Goal: Information Seeking & Learning: Learn about a topic

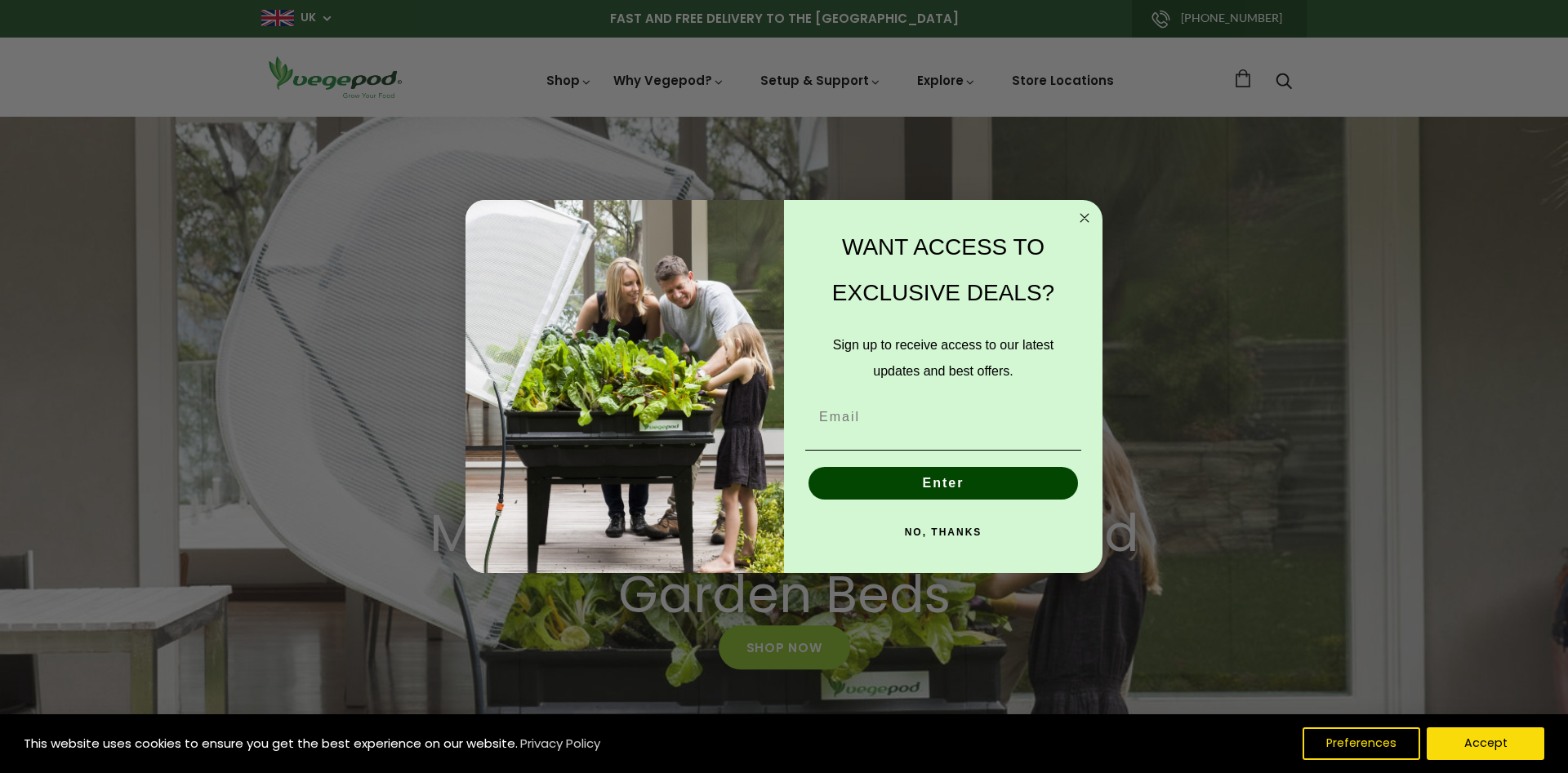
click at [1082, 216] on circle "Close dialog" at bounding box center [1085, 218] width 19 height 19
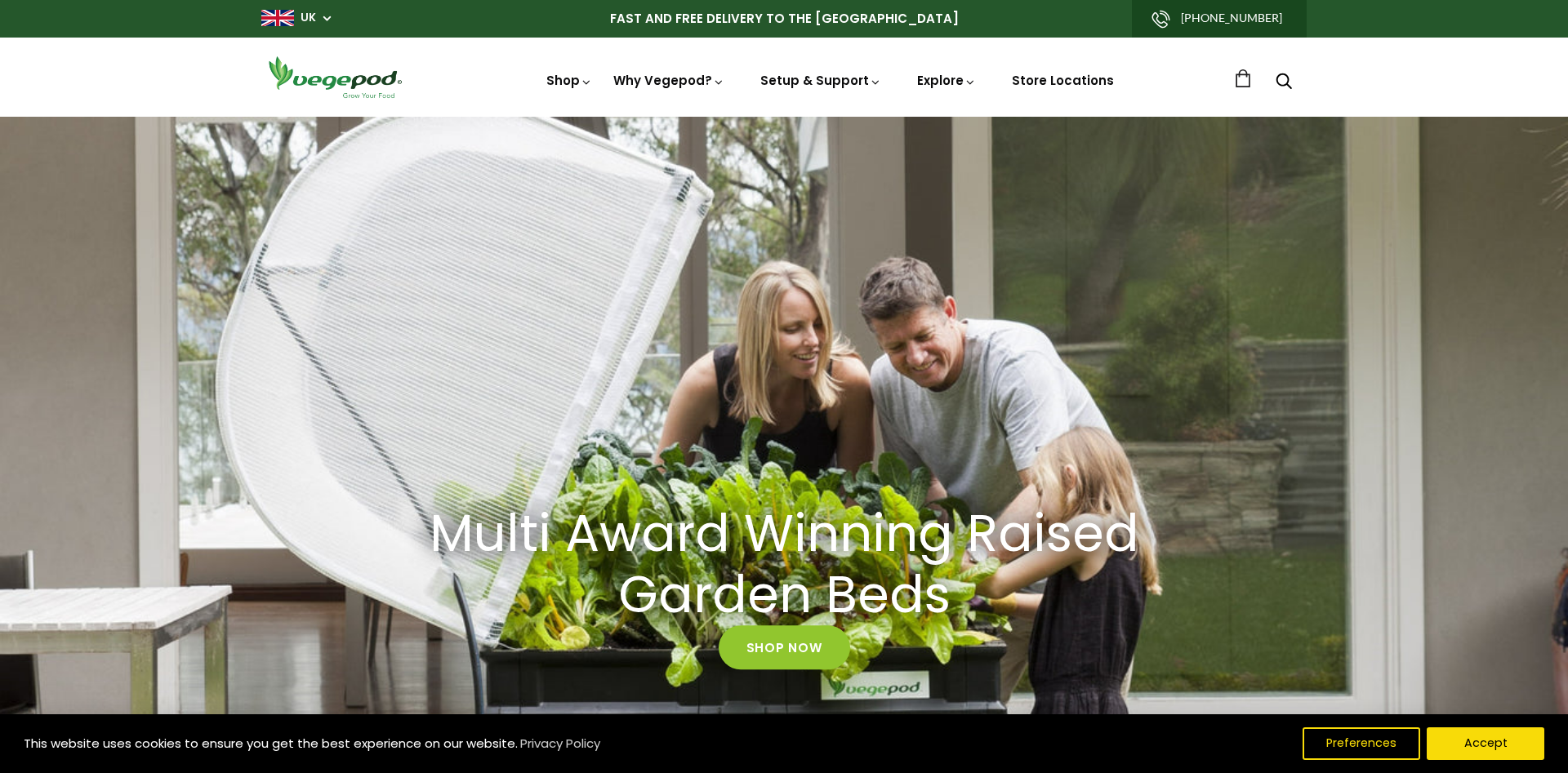
click at [1282, 86] on use "Search" at bounding box center [1283, 81] width 16 height 16
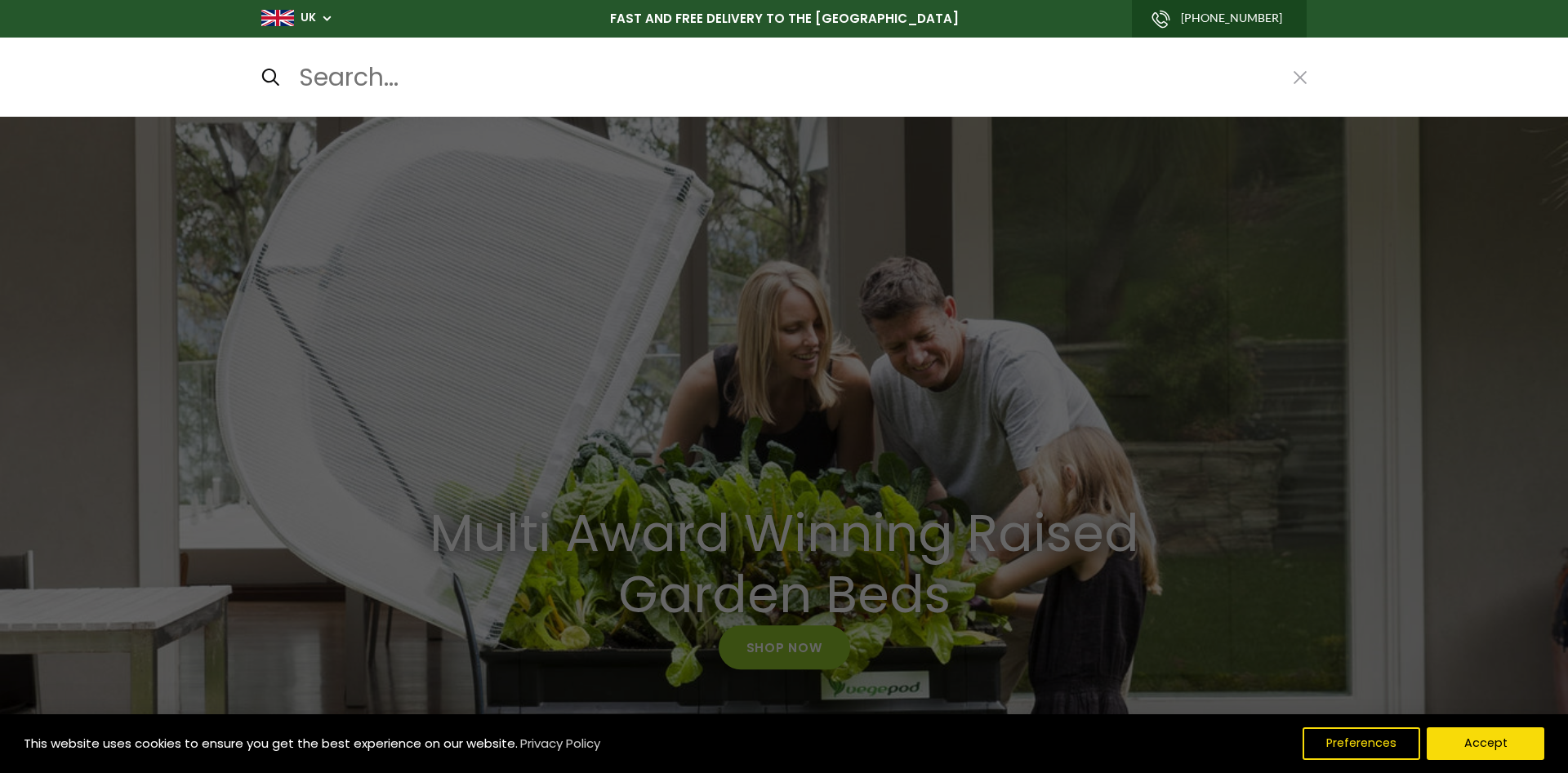
click at [584, 74] on input "Search..." at bounding box center [786, 78] width 978 height 39
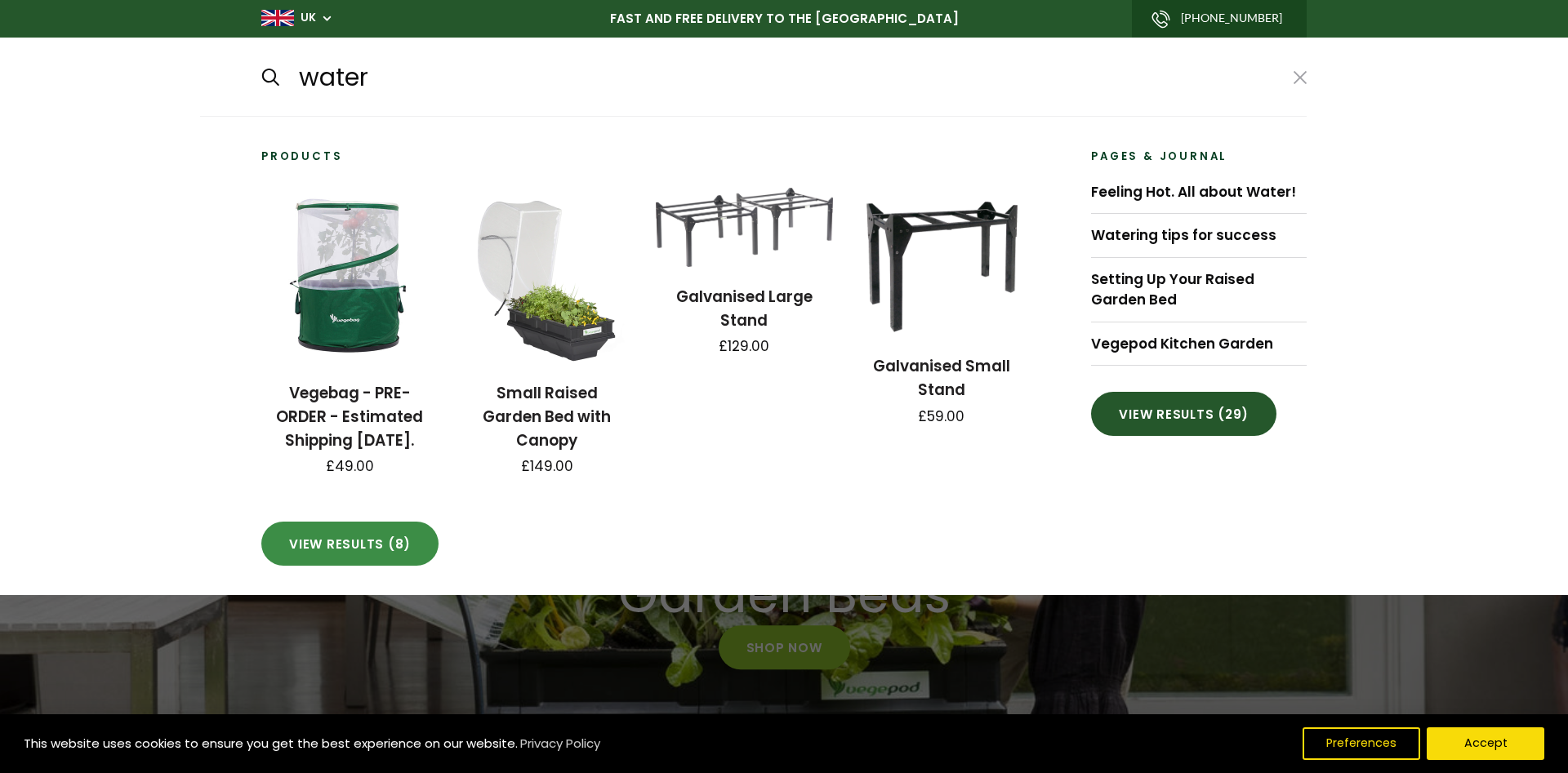
type input "water"
click at [367, 562] on link "View results (8)" at bounding box center [349, 543] width 177 height 44
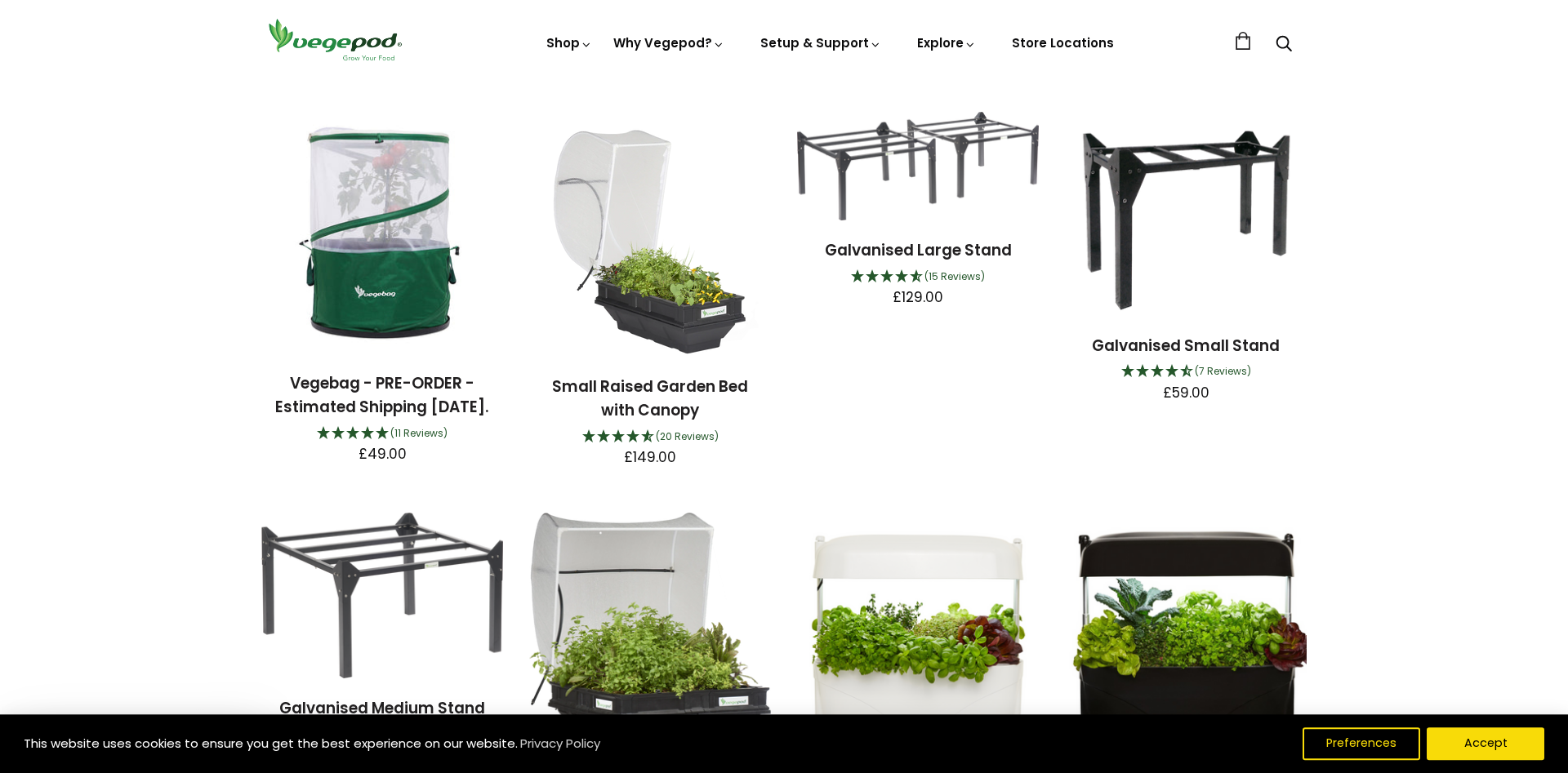
scroll to position [167, 0]
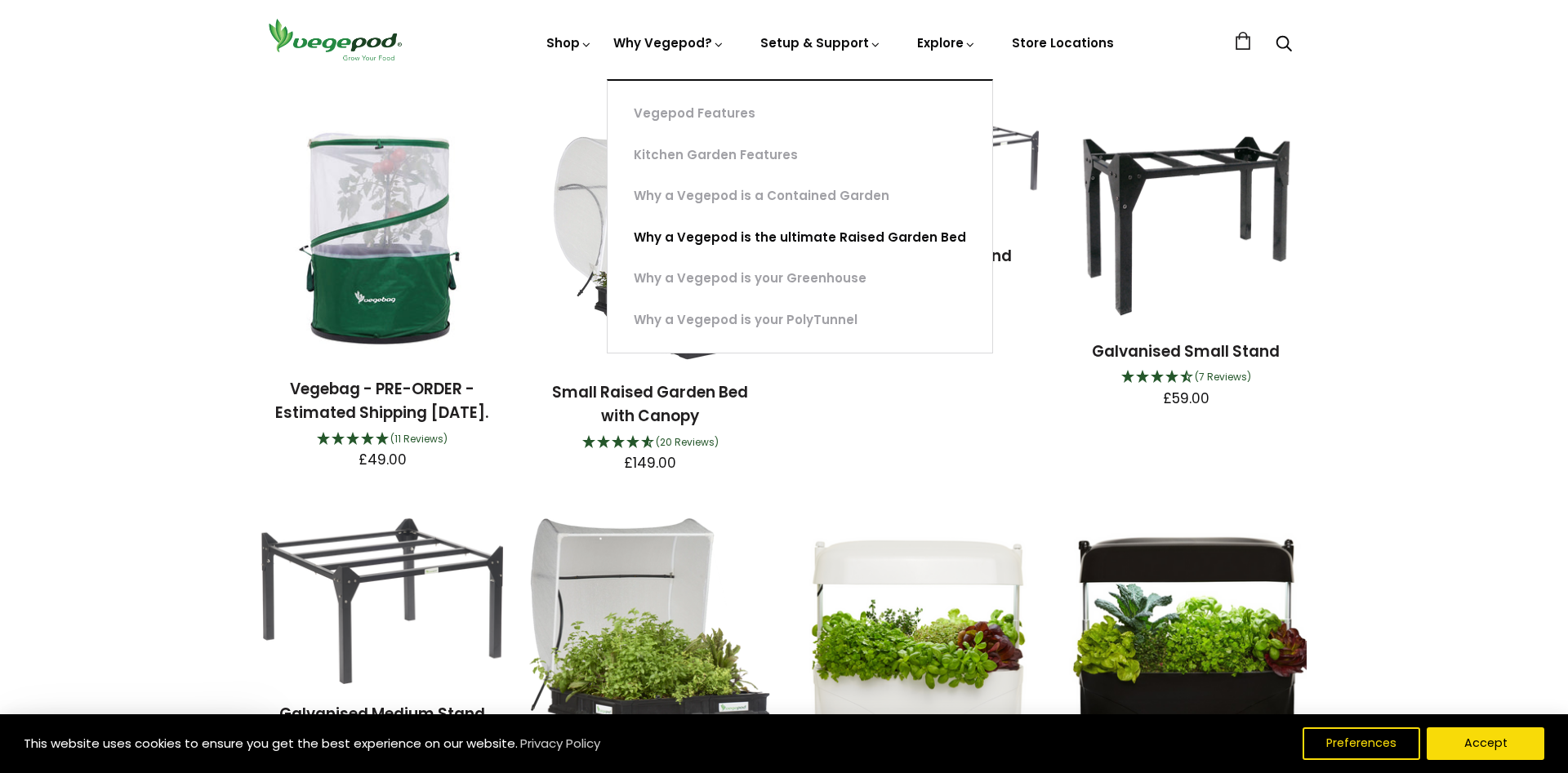
click at [764, 238] on link "Why a Vegepod is the ultimate Raised Garden Bed" at bounding box center [799, 238] width 385 height 41
